Goal: Information Seeking & Learning: Learn about a topic

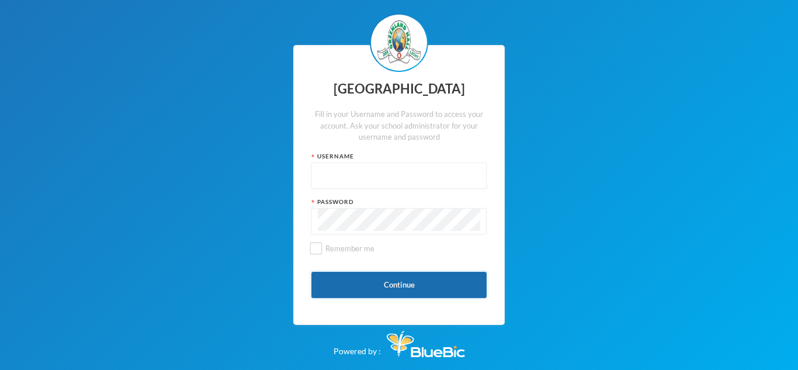
type input "glh22cs22"
click at [405, 284] on button "Continue" at bounding box center [398, 285] width 175 height 26
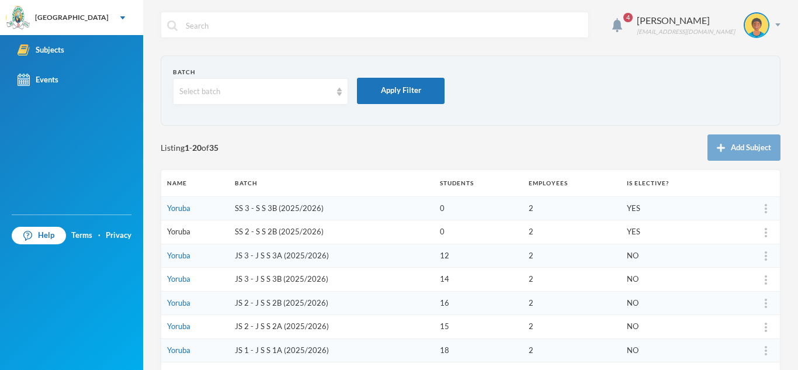
click at [190, 231] on link "Yoruba" at bounding box center [178, 231] width 23 height 9
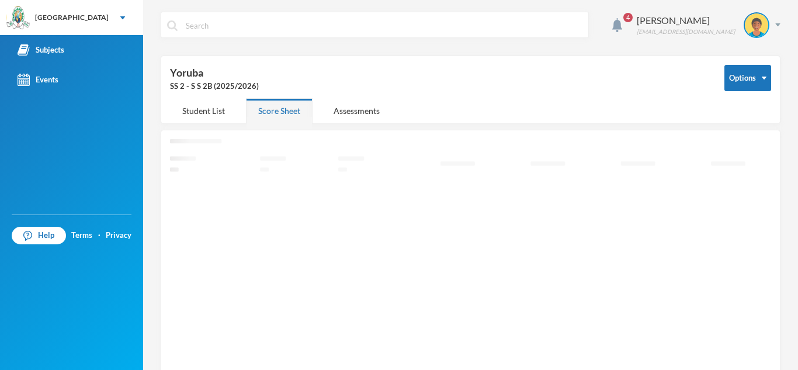
click at [190, 231] on icon "Loading interface..." at bounding box center [470, 268] width 601 height 258
